Goal: Information Seeking & Learning: Learn about a topic

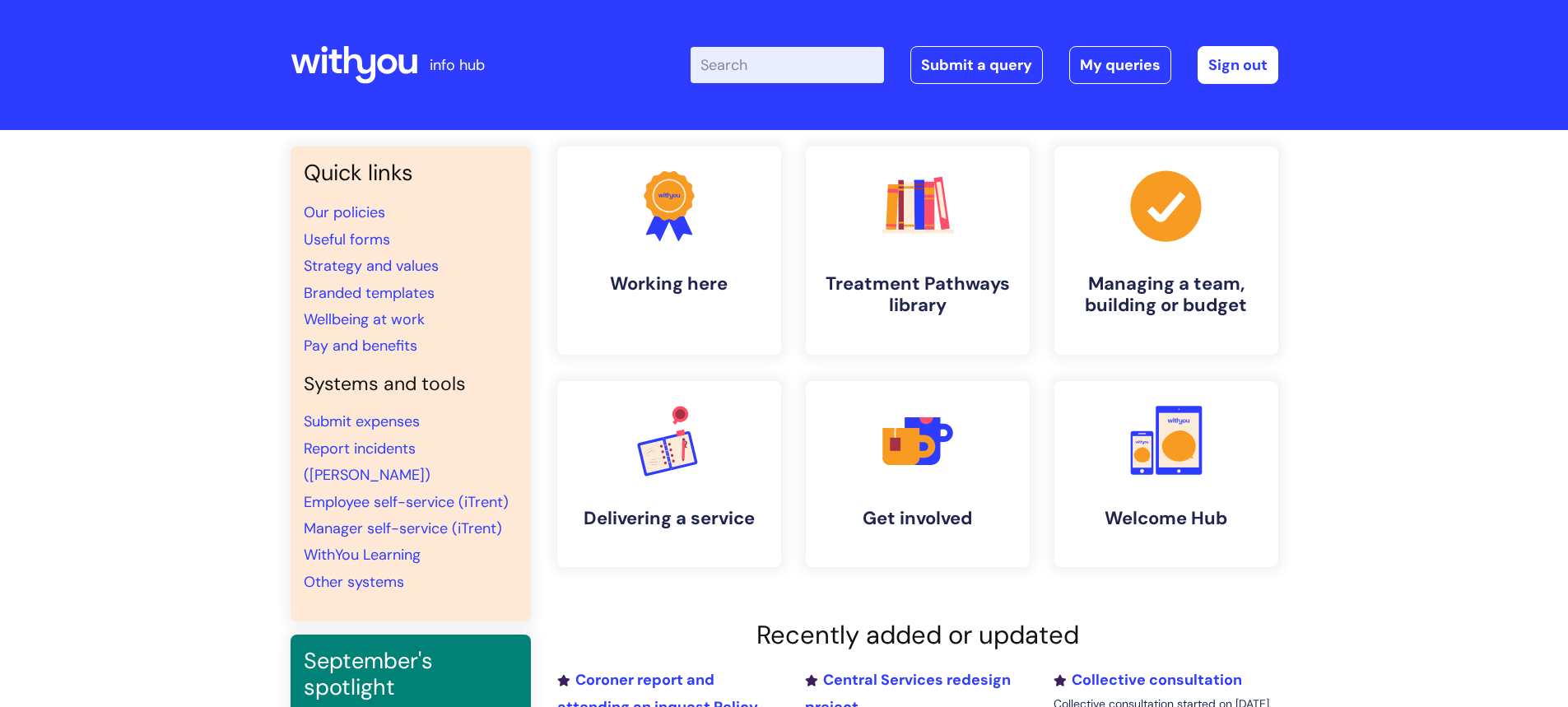
click at [812, 63] on input "Enter your search term here..." at bounding box center [787, 64] width 194 height 36
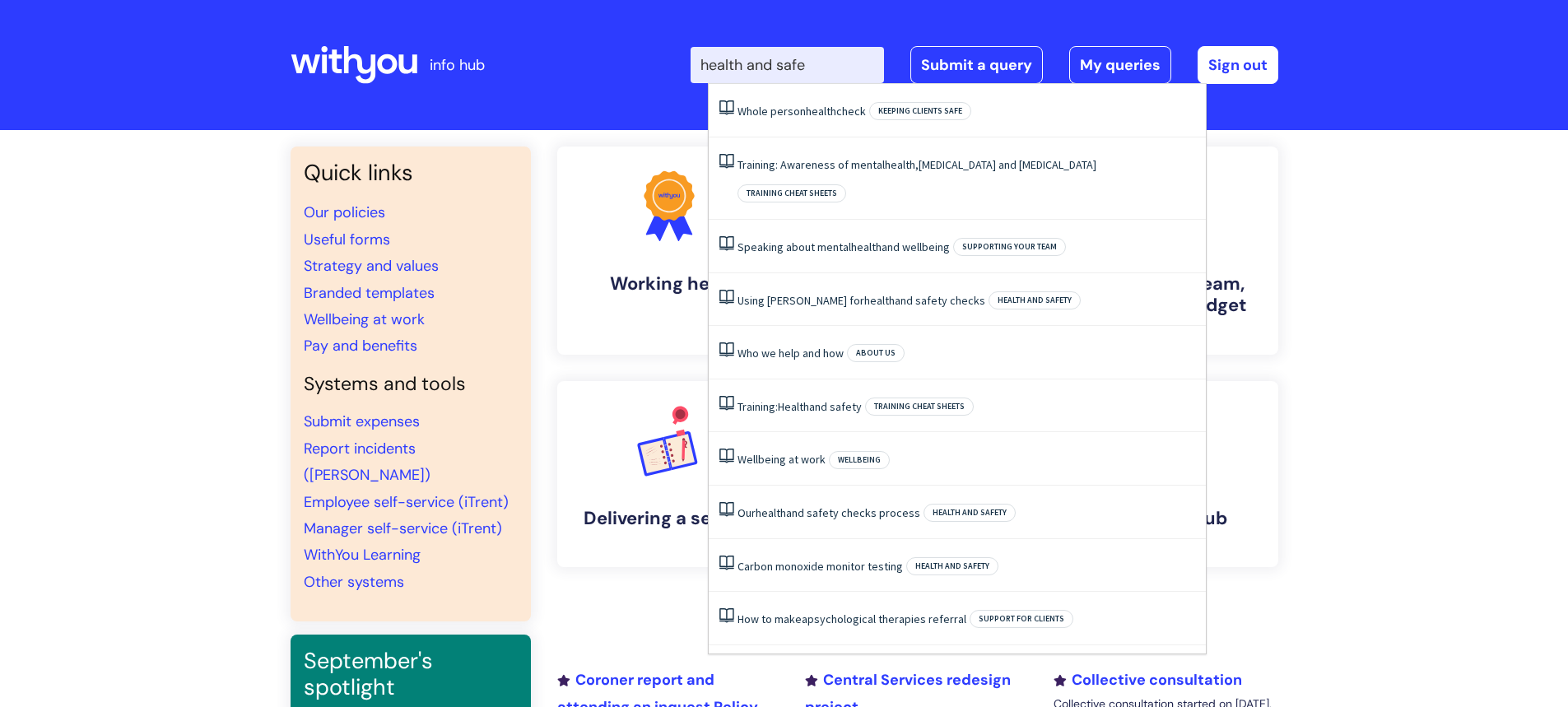
type input "health and safet"
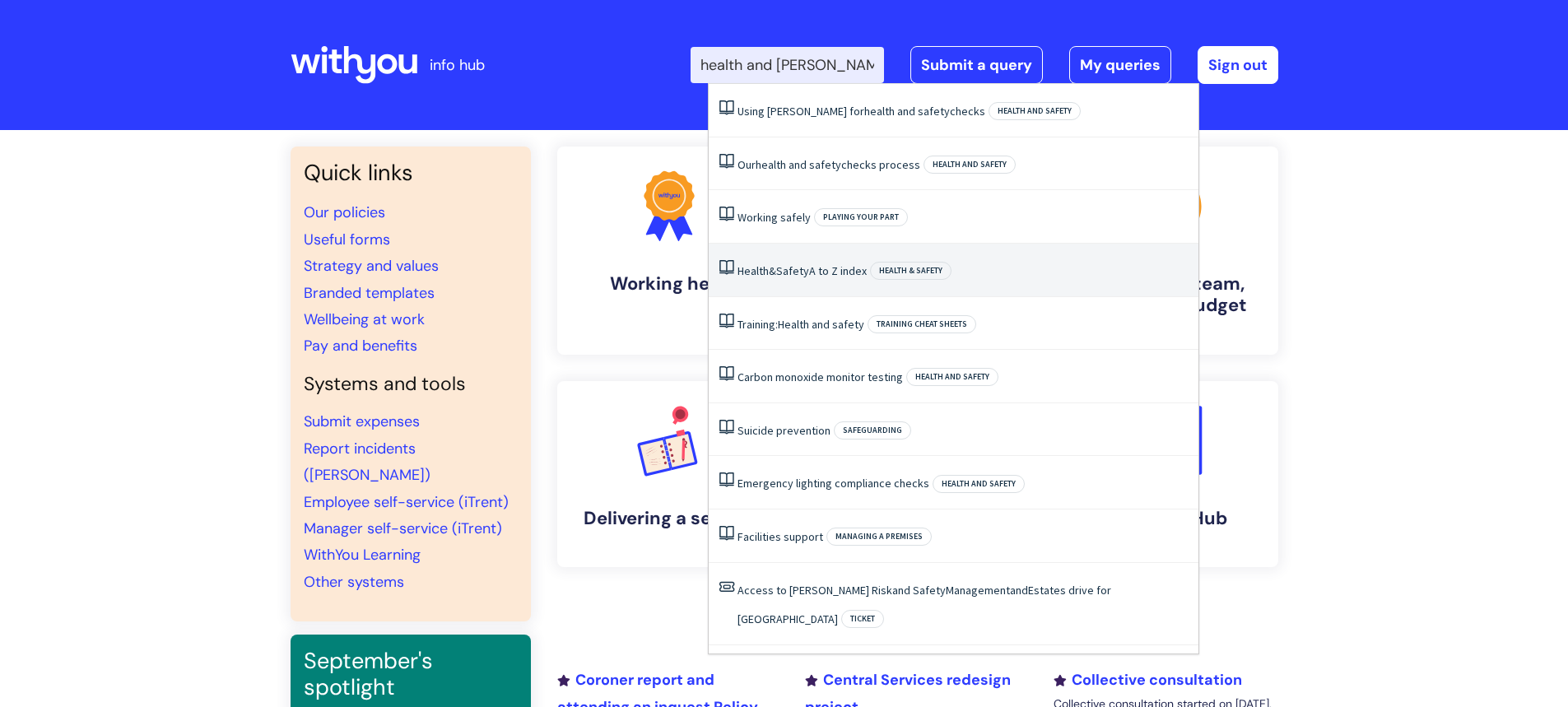
click at [814, 274] on link "Health & Safety A to Z index" at bounding box center [802, 271] width 129 height 15
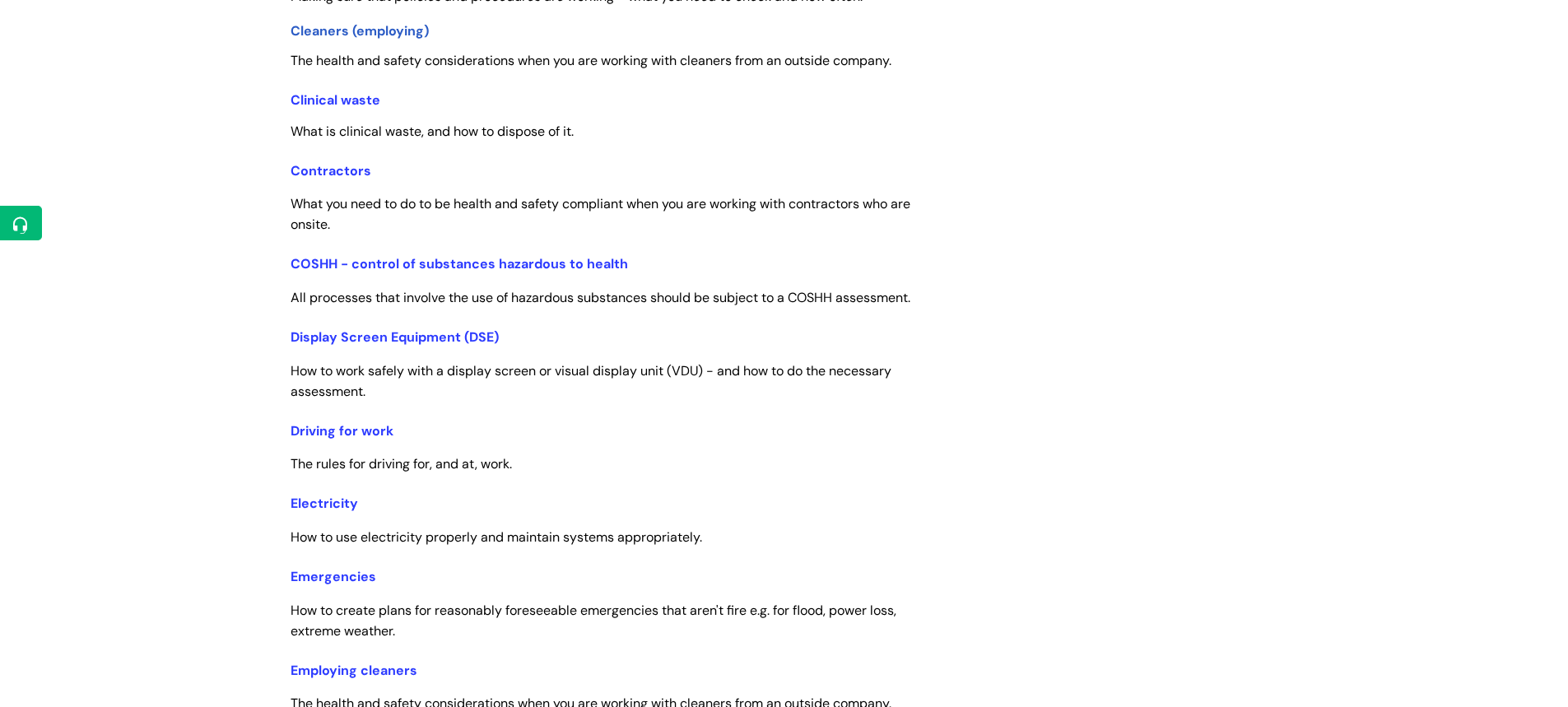
scroll to position [494, 0]
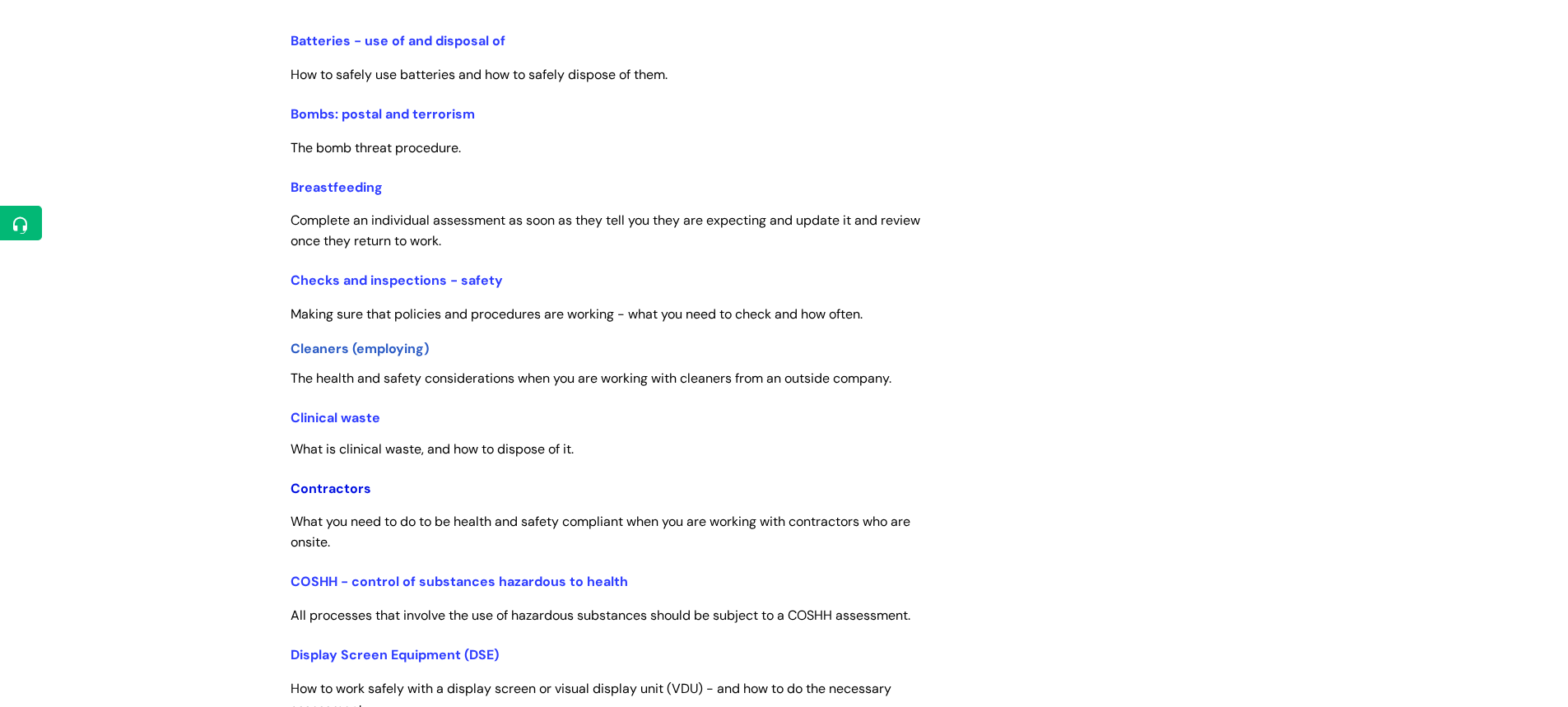
click at [340, 484] on link "Contractors" at bounding box center [330, 488] width 81 height 18
